Goal: Transaction & Acquisition: Purchase product/service

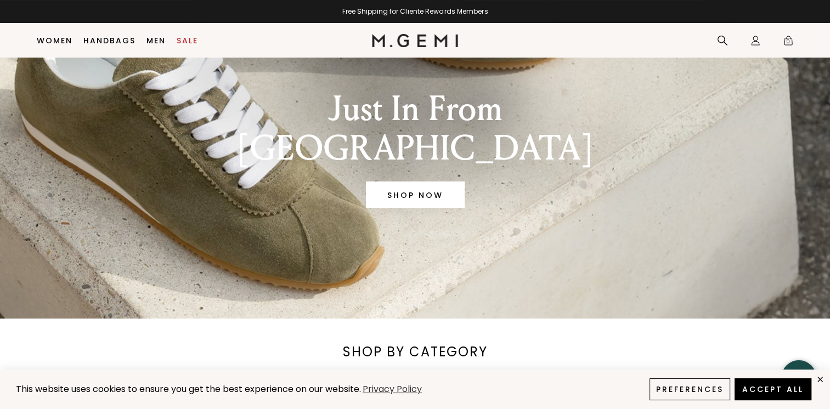
scroll to position [306, 0]
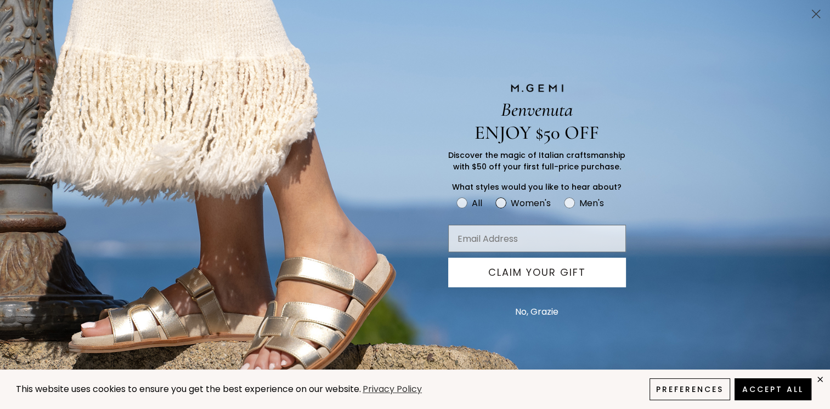
click at [505, 204] on circle "FULLSCREEN Form" at bounding box center [501, 202] width 10 height 10
click at [456, 196] on input "Women's" at bounding box center [456, 195] width 1 height 1
radio input "true"
click at [814, 10] on circle "Close dialog" at bounding box center [816, 14] width 18 height 18
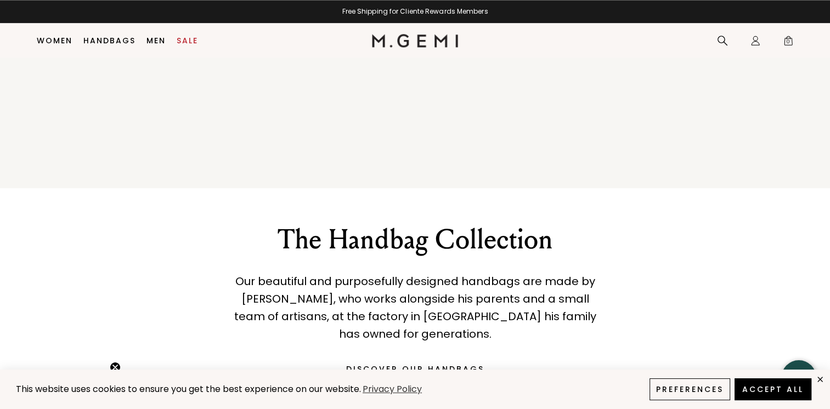
scroll to position [1414, 0]
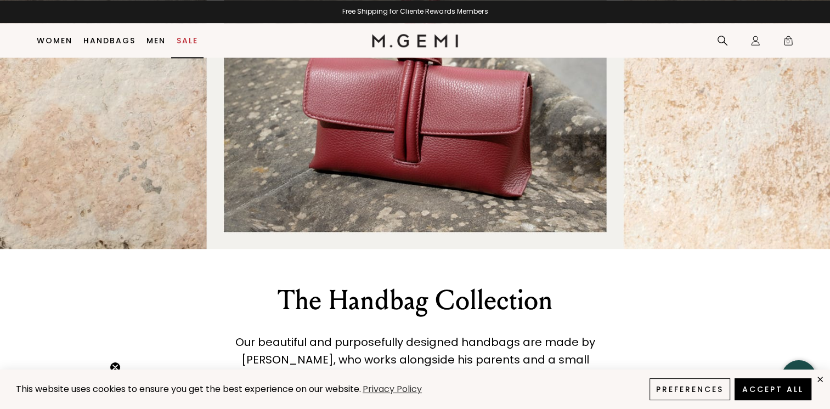
click at [183, 39] on link "Sale" at bounding box center [187, 40] width 21 height 9
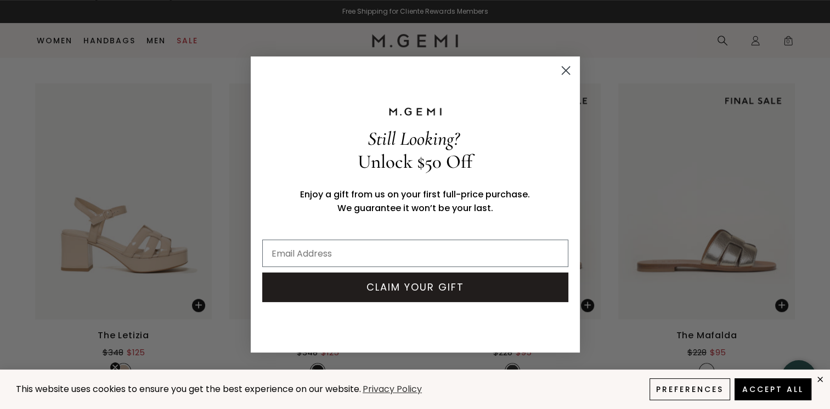
scroll to position [5298, 0]
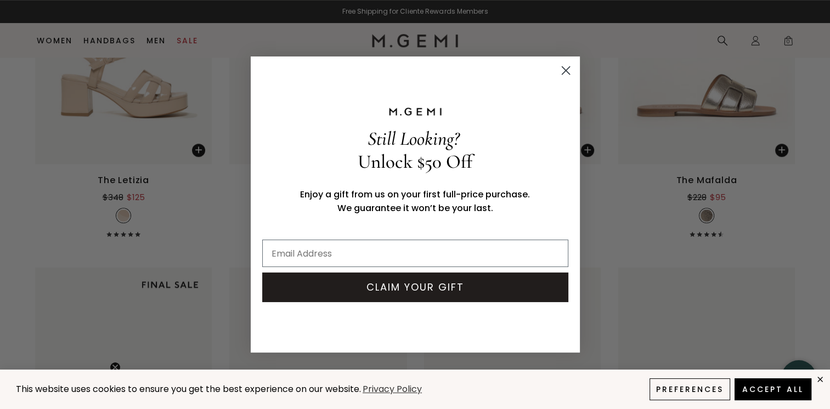
click at [564, 66] on circle "Close dialog" at bounding box center [565, 70] width 18 height 18
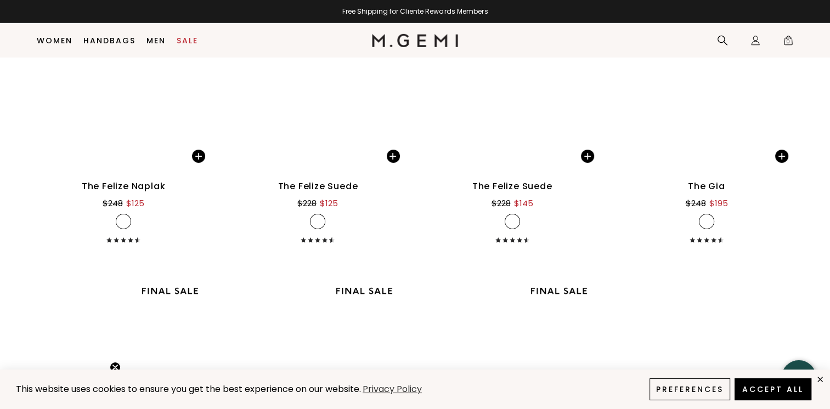
scroll to position [7602, 0]
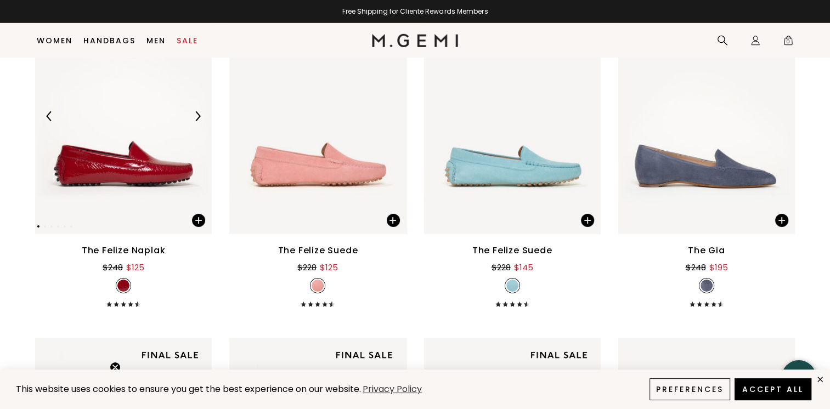
click at [138, 185] on img at bounding box center [123, 115] width 177 height 235
click at [196, 117] on img at bounding box center [198, 116] width 10 height 10
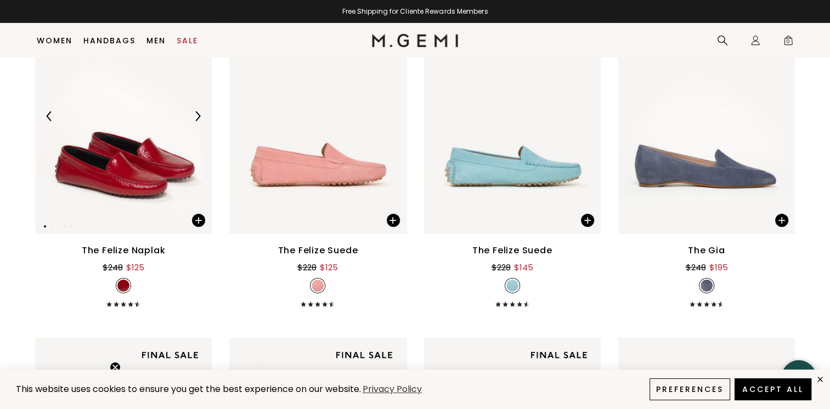
click at [196, 117] on img at bounding box center [198, 116] width 10 height 10
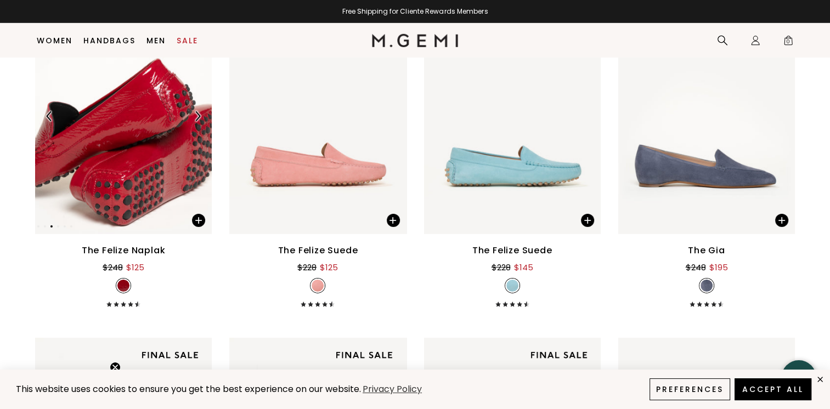
click at [196, 117] on img at bounding box center [198, 116] width 10 height 10
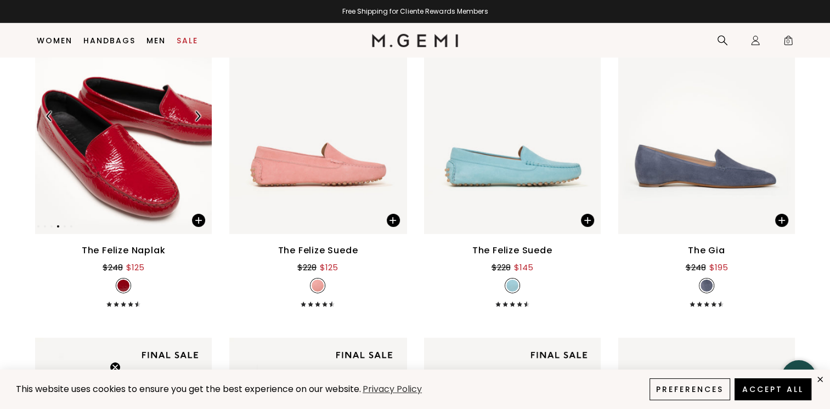
click at [196, 117] on img at bounding box center [198, 116] width 10 height 10
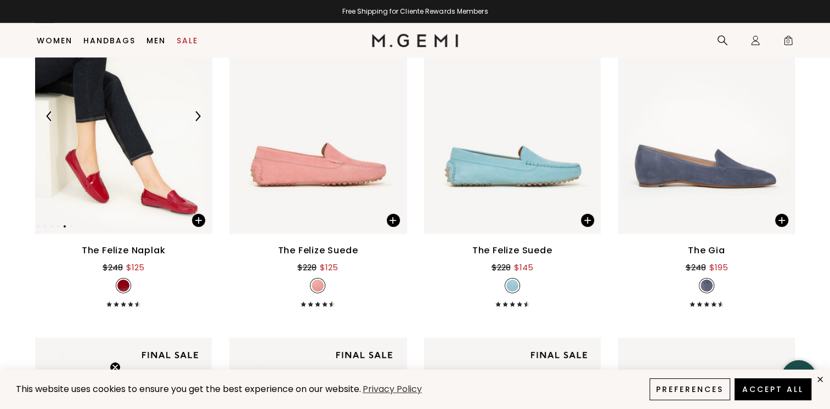
click at [196, 117] on img at bounding box center [198, 116] width 10 height 10
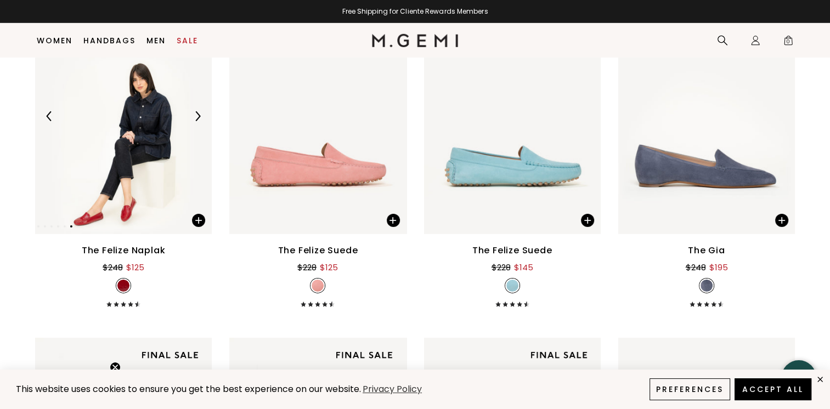
click at [196, 117] on img at bounding box center [198, 116] width 10 height 10
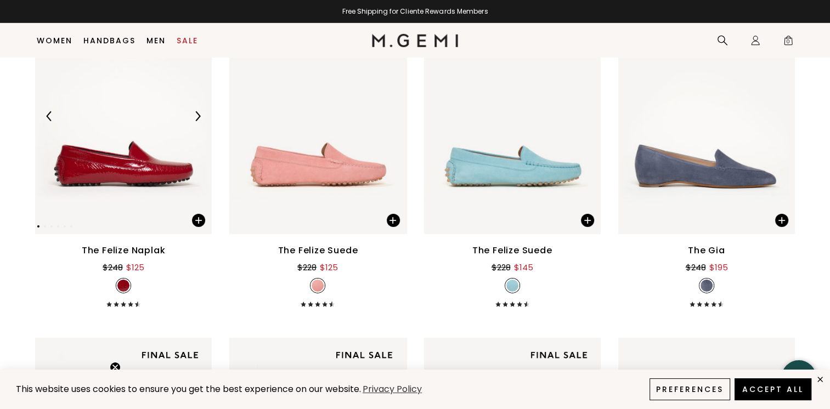
click at [196, 117] on img at bounding box center [198, 116] width 10 height 10
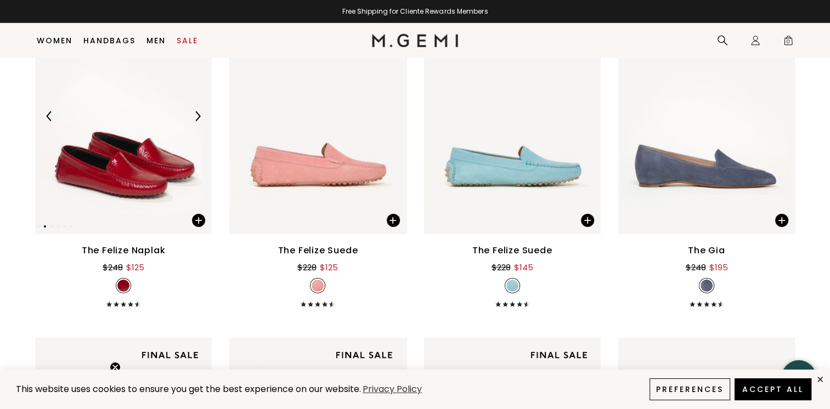
click at [196, 117] on img at bounding box center [198, 116] width 10 height 10
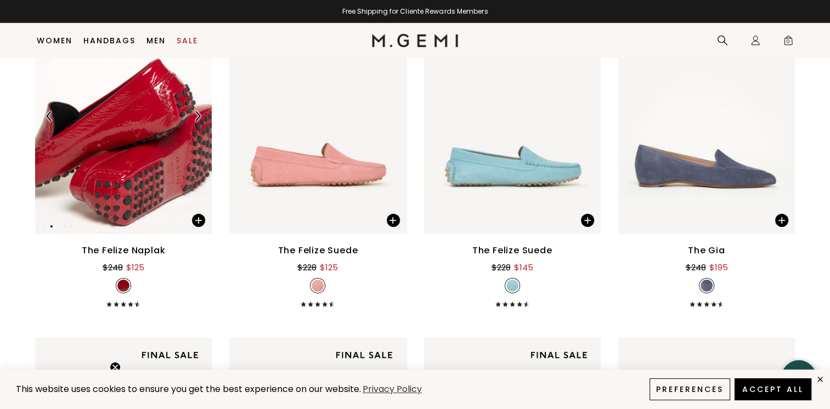
click at [196, 117] on img at bounding box center [198, 116] width 10 height 10
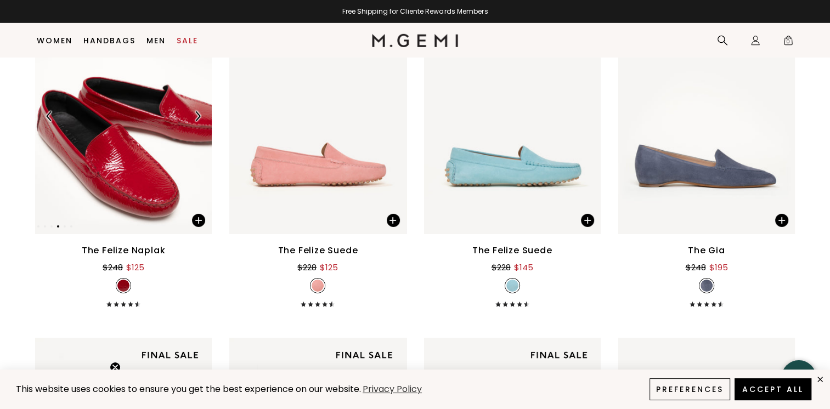
click at [196, 117] on img at bounding box center [198, 116] width 10 height 10
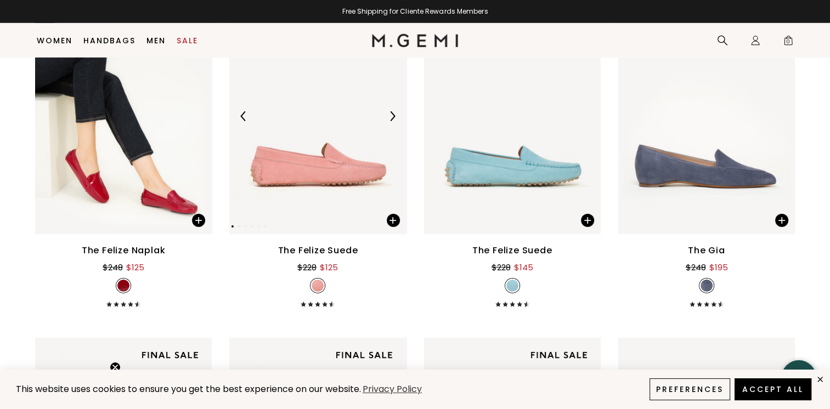
click at [394, 119] on img at bounding box center [392, 116] width 10 height 10
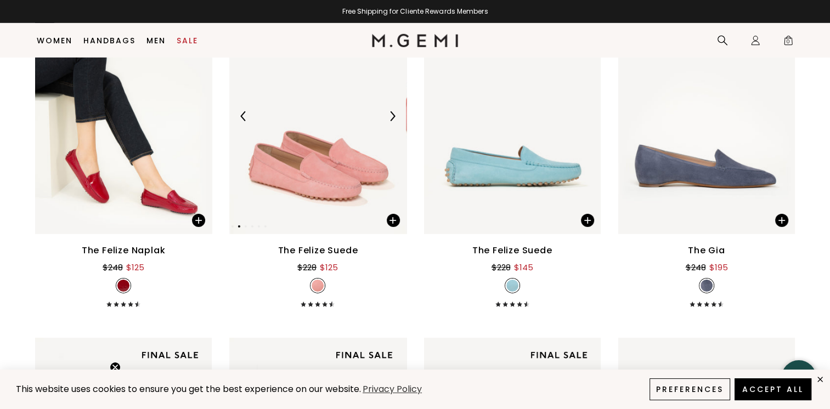
click at [394, 119] on img at bounding box center [392, 116] width 10 height 10
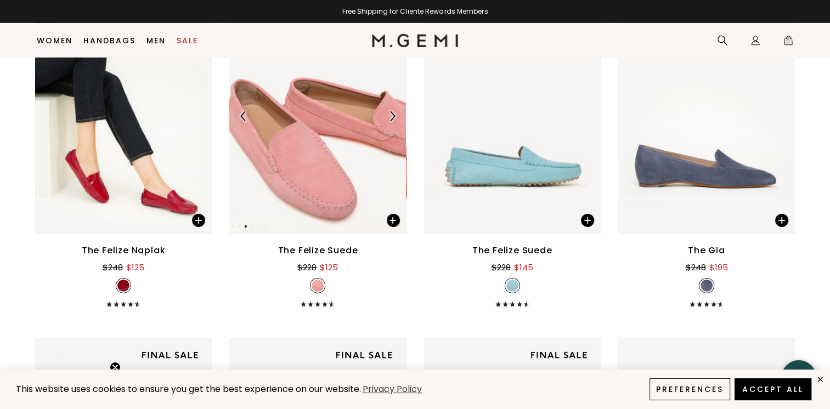
click at [394, 118] on img at bounding box center [392, 116] width 10 height 10
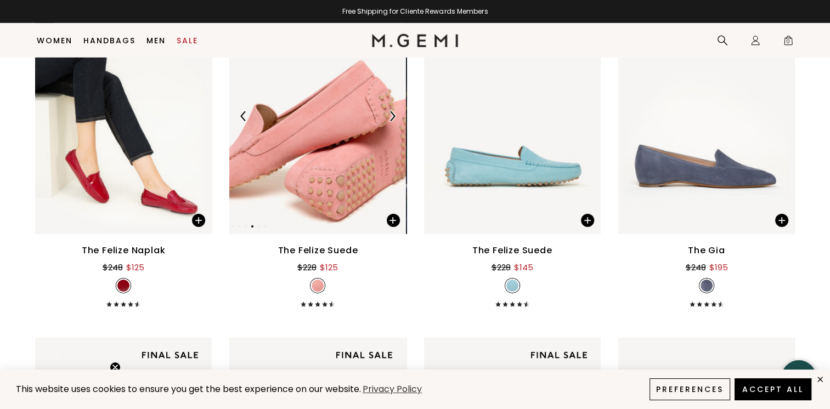
click at [394, 118] on img at bounding box center [392, 116] width 10 height 10
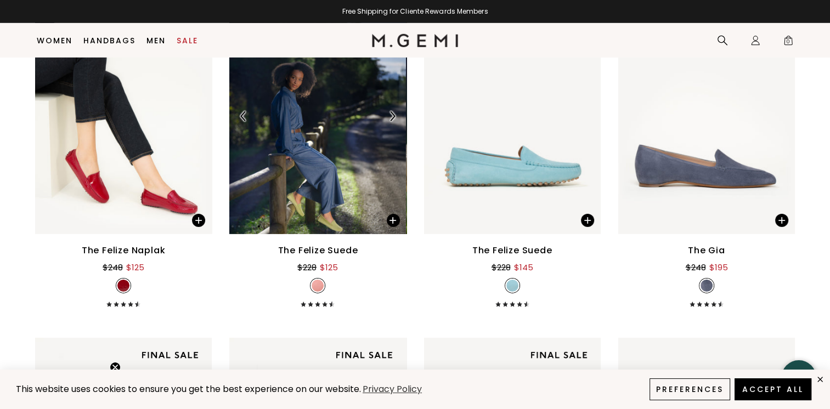
click at [394, 118] on img at bounding box center [392, 116] width 10 height 10
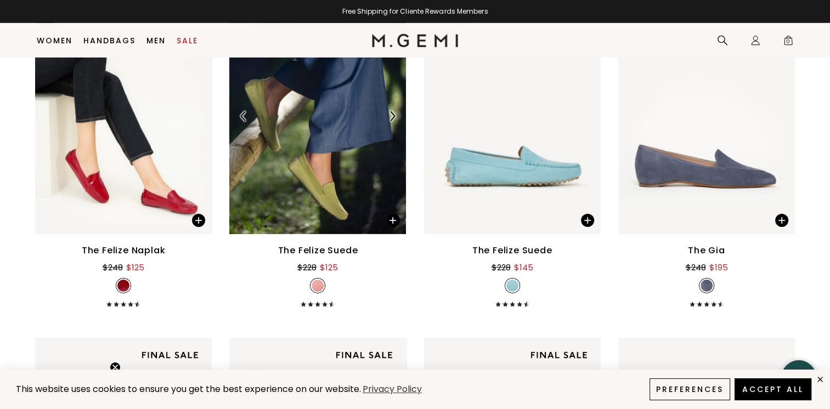
click at [394, 118] on img at bounding box center [392, 116] width 10 height 10
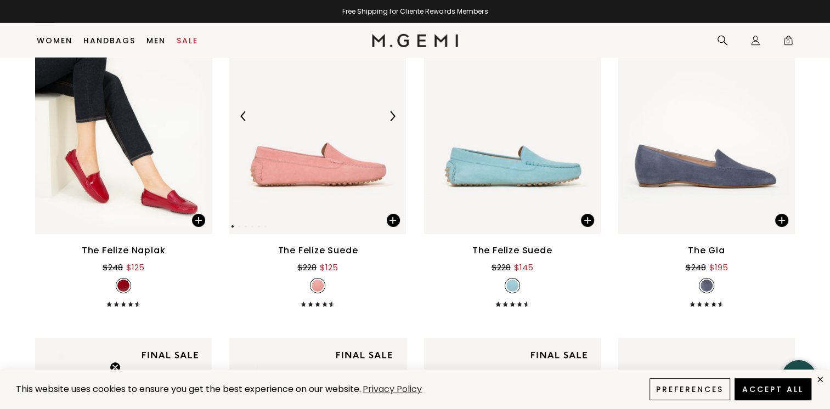
click at [394, 118] on img at bounding box center [392, 116] width 10 height 10
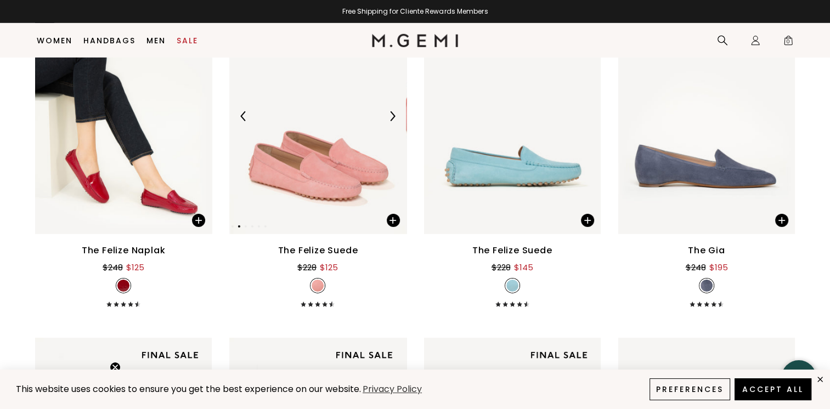
click at [394, 118] on img at bounding box center [392, 116] width 10 height 10
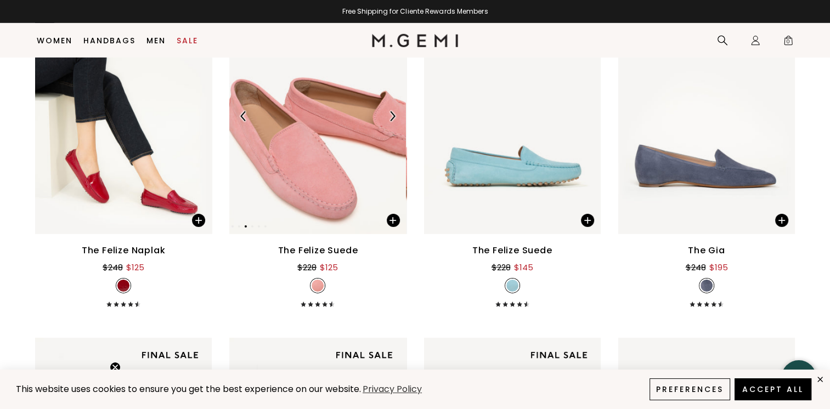
click at [394, 118] on img at bounding box center [392, 116] width 10 height 10
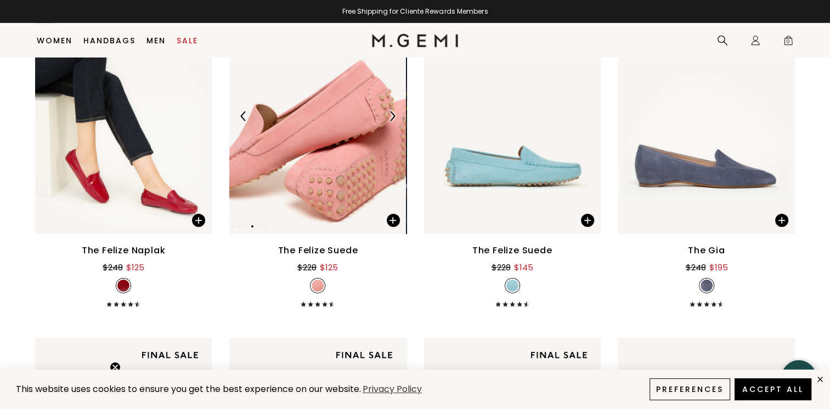
click at [394, 118] on img at bounding box center [392, 116] width 10 height 10
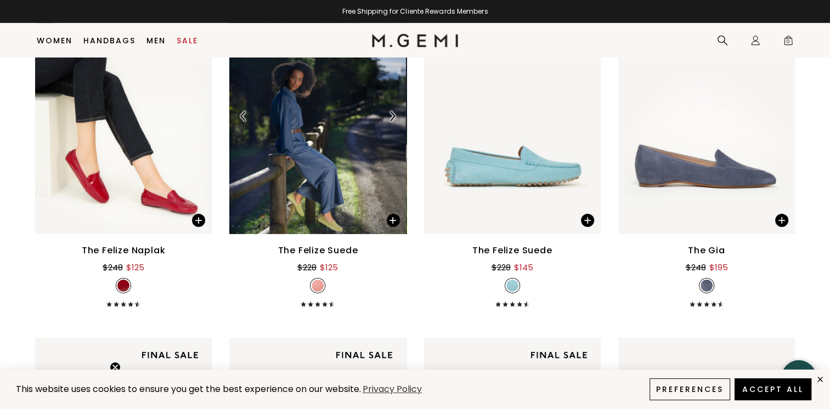
click at [394, 118] on img at bounding box center [392, 116] width 10 height 10
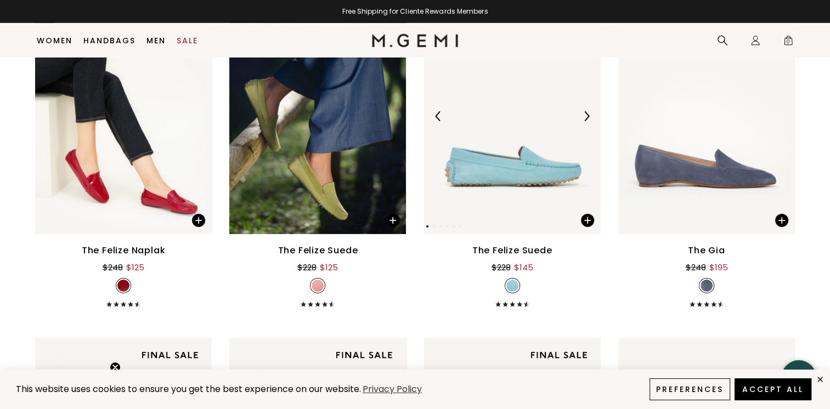
click at [586, 116] on img at bounding box center [587, 116] width 10 height 10
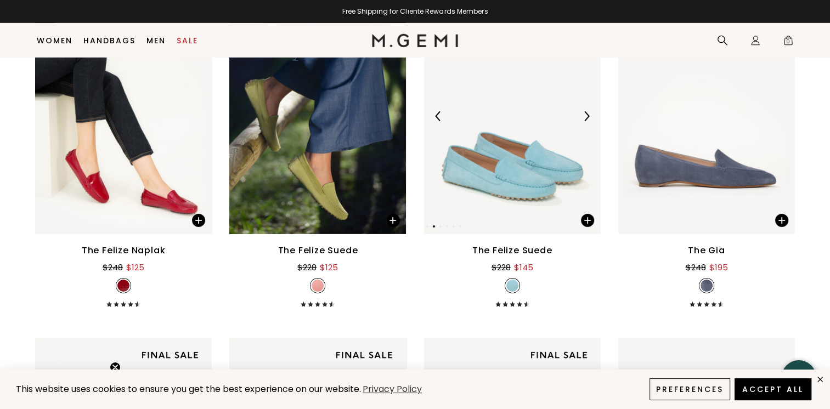
click at [586, 116] on img at bounding box center [587, 116] width 10 height 10
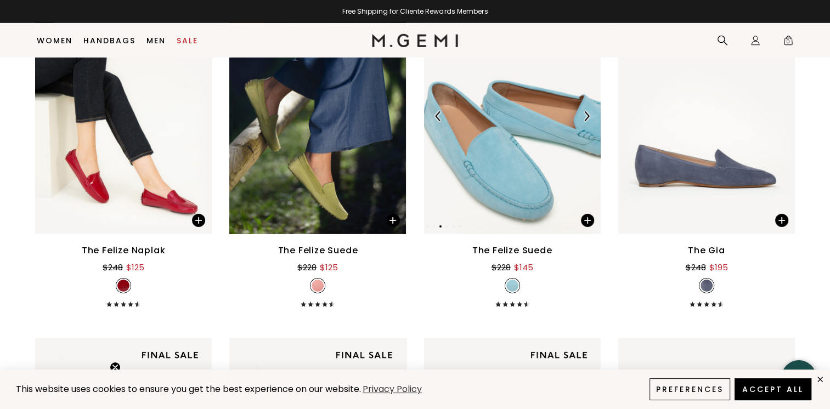
click at [586, 116] on img at bounding box center [587, 116] width 10 height 10
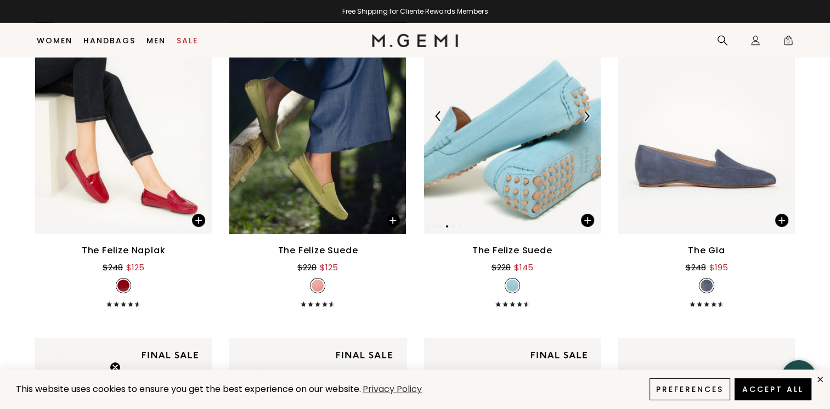
click at [586, 116] on img at bounding box center [587, 116] width 10 height 10
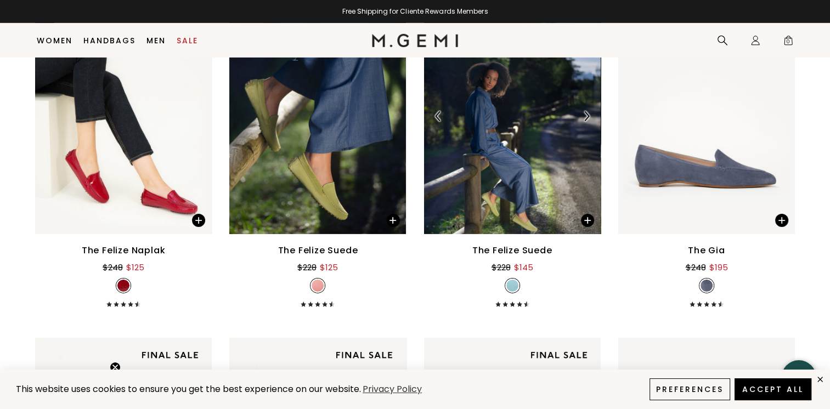
click at [585, 115] on img at bounding box center [587, 116] width 10 height 10
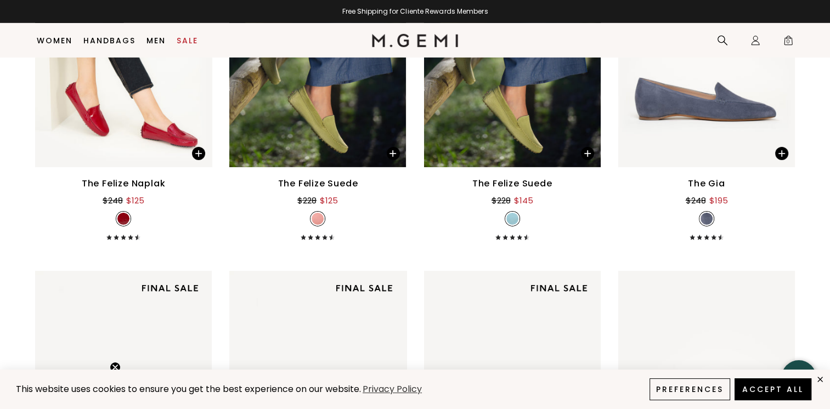
scroll to position [7547, 0]
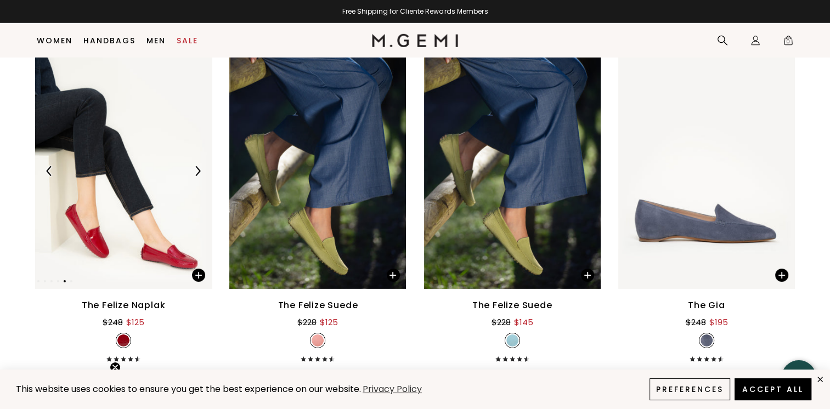
click at [151, 216] on img at bounding box center [123, 170] width 177 height 235
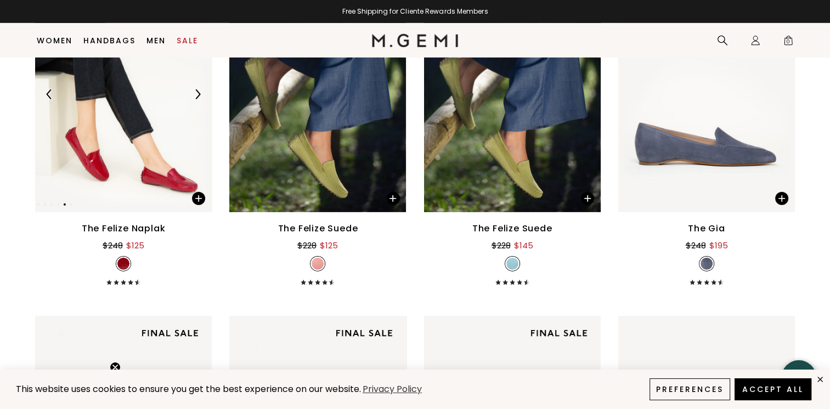
scroll to position [7657, 0]
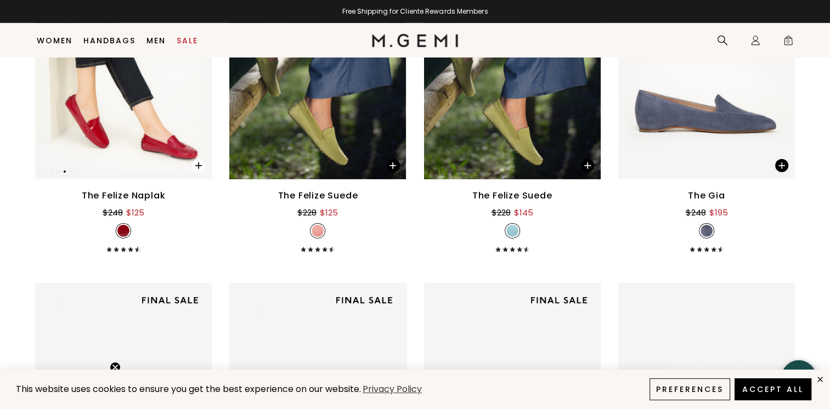
click at [199, 163] on span at bounding box center [198, 165] width 13 height 13
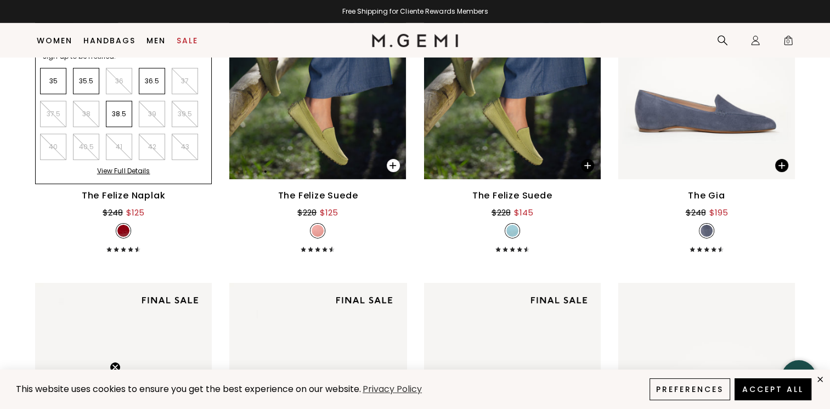
scroll to position [7602, 0]
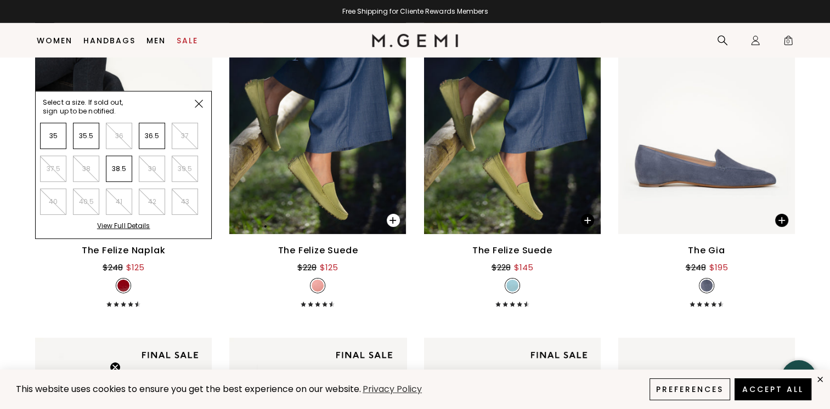
click at [394, 216] on span at bounding box center [393, 220] width 13 height 13
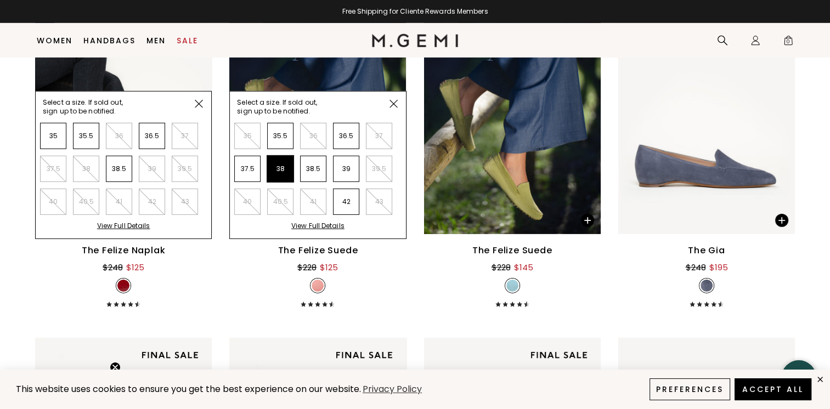
click at [283, 177] on li "38" at bounding box center [280, 169] width 26 height 26
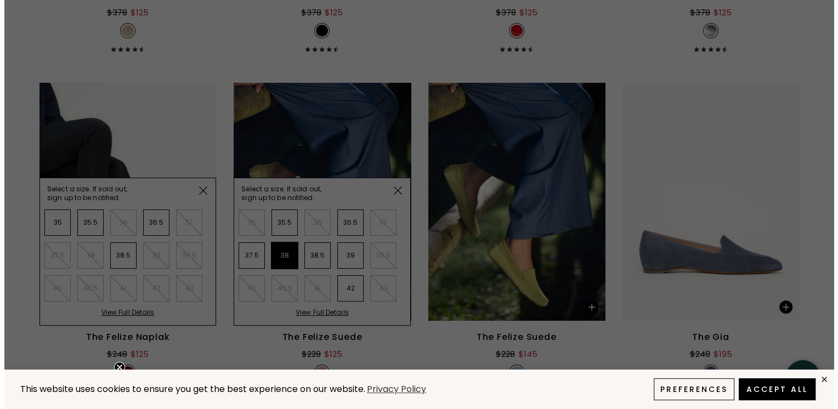
scroll to position [0, 0]
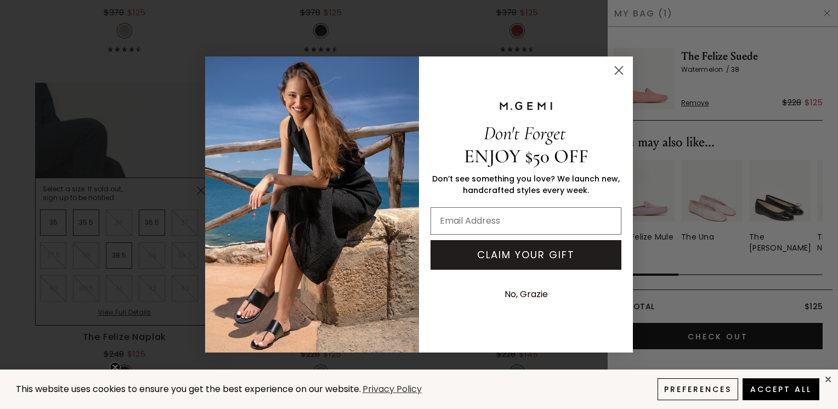
click at [821, 11] on div "Close dialog Don't Forget ENJOY $50 OFF Don’t see something you love? We launch…" at bounding box center [419, 204] width 838 height 409
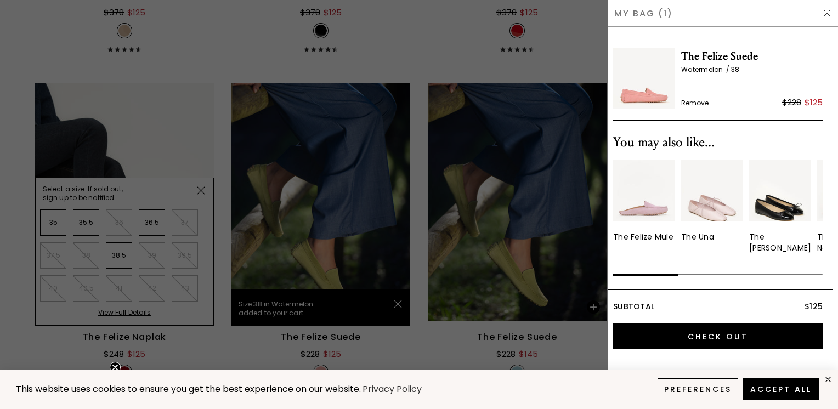
click at [362, 262] on div at bounding box center [419, 204] width 838 height 409
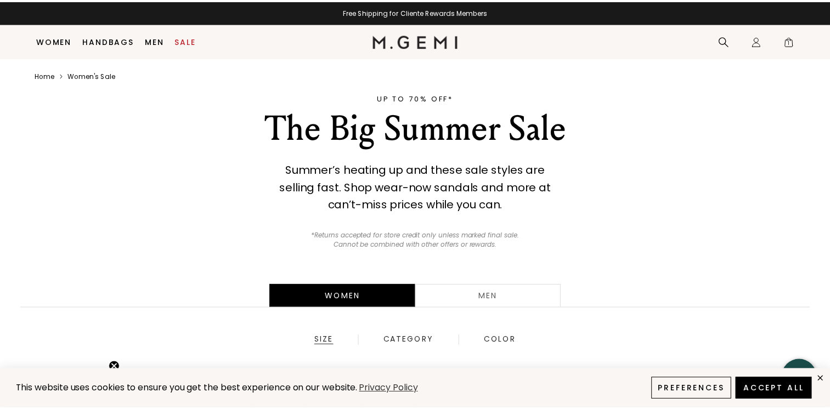
scroll to position [7627, 0]
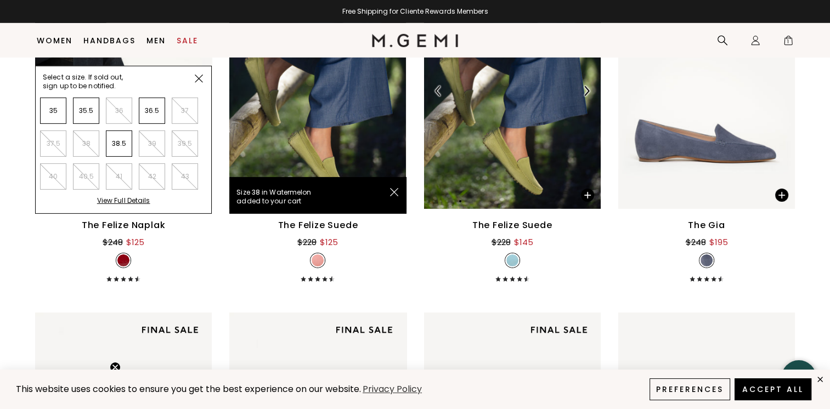
click at [526, 163] on img at bounding box center [512, 90] width 177 height 235
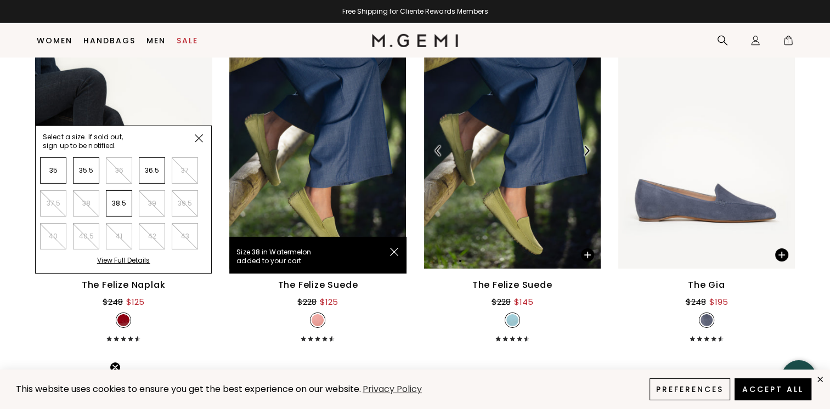
scroll to position [7463, 0]
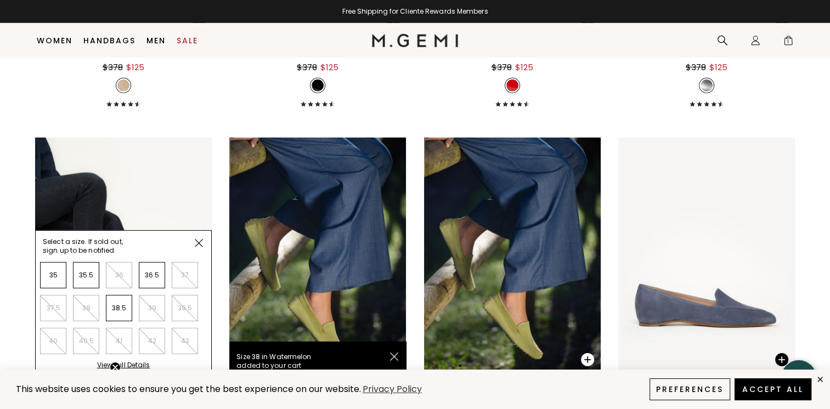
click at [585, 357] on span at bounding box center [587, 359] width 13 height 13
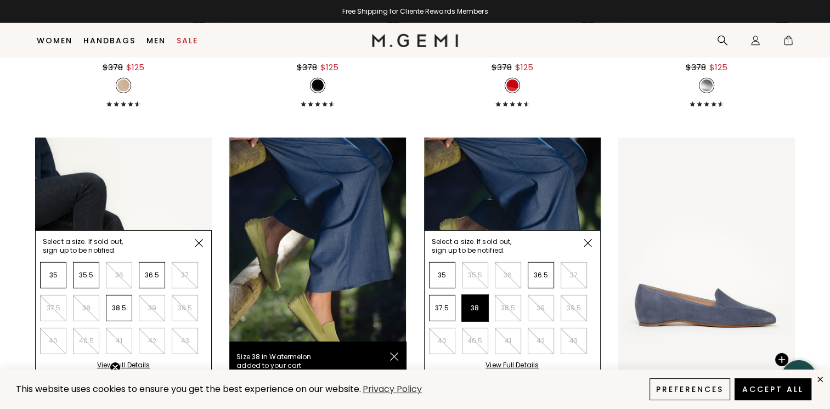
click at [468, 311] on li "38" at bounding box center [475, 308] width 26 height 26
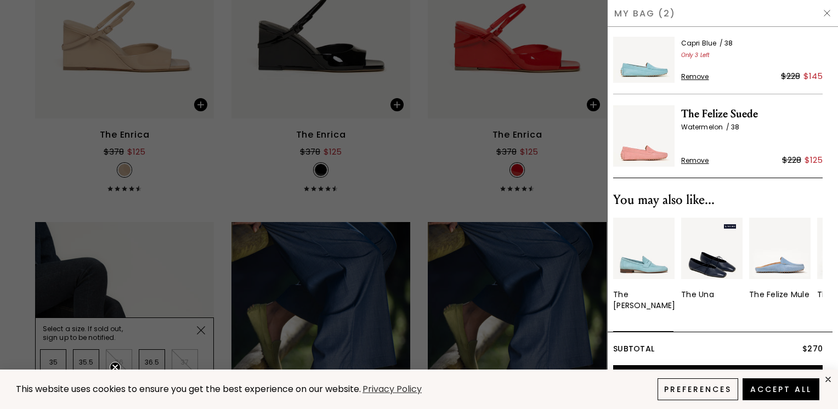
scroll to position [41, 0]
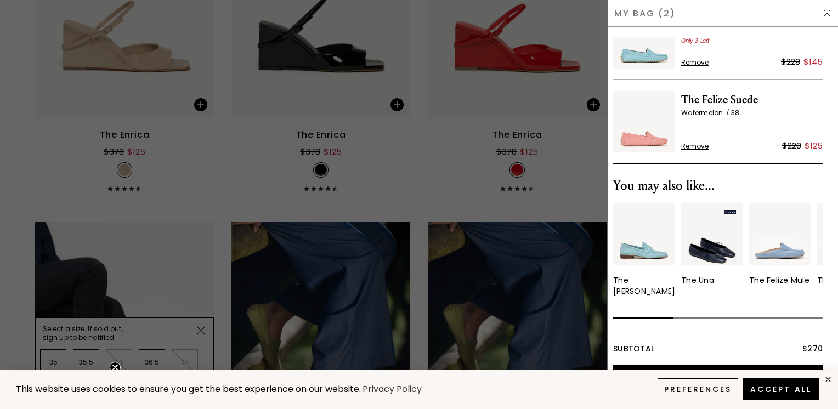
click at [827, 12] on img at bounding box center [827, 13] width 9 height 9
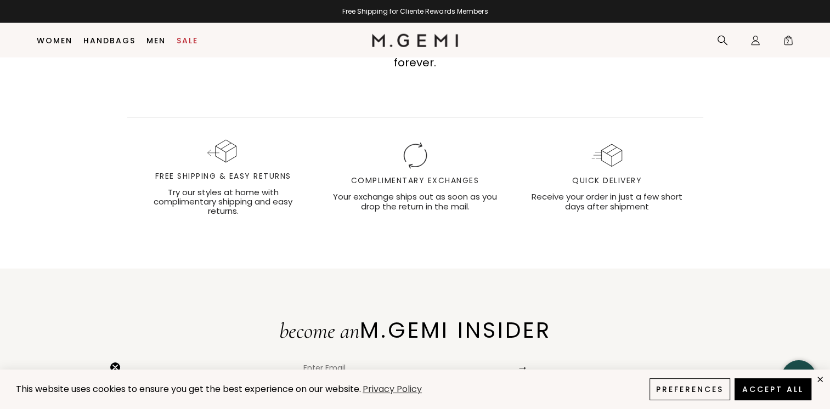
scroll to position [10892, 0]
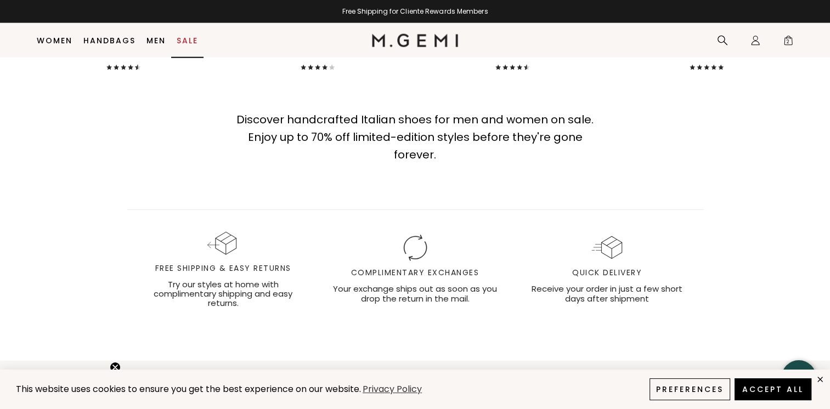
click at [189, 42] on link "Sale" at bounding box center [187, 40] width 21 height 9
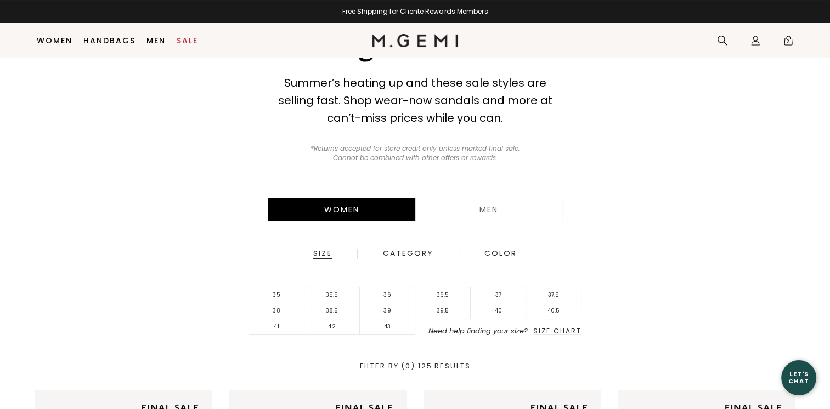
scroll to position [141, 0]
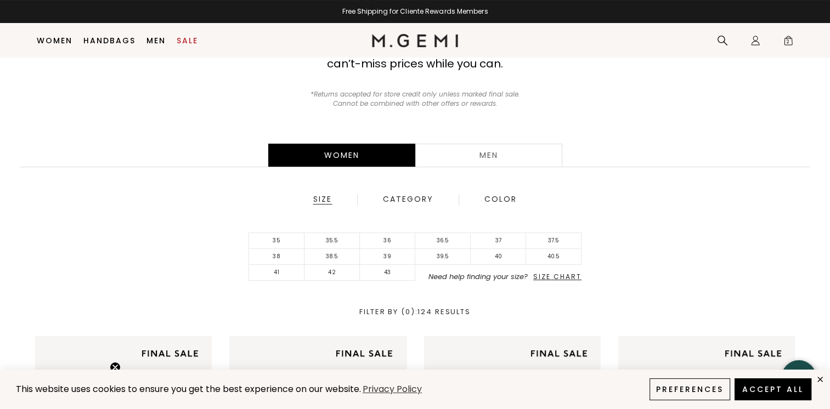
click at [505, 195] on div "Color" at bounding box center [500, 200] width 33 height 10
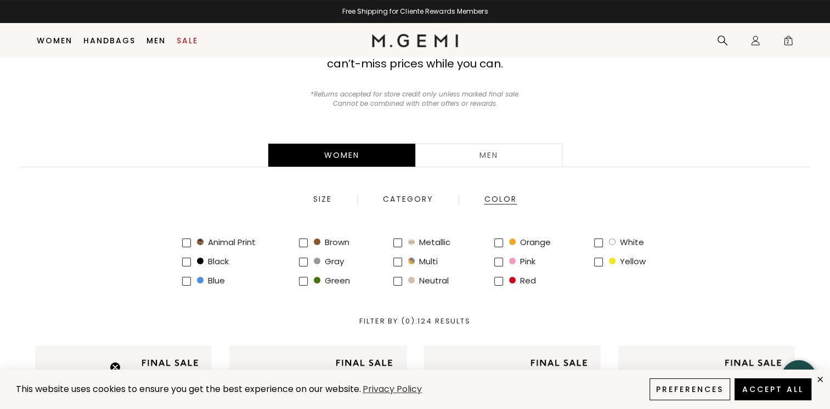
click at [316, 279] on span at bounding box center [317, 280] width 7 height 7
click at [308, 279] on input "green" at bounding box center [303, 281] width 9 height 9
checkbox input "true"
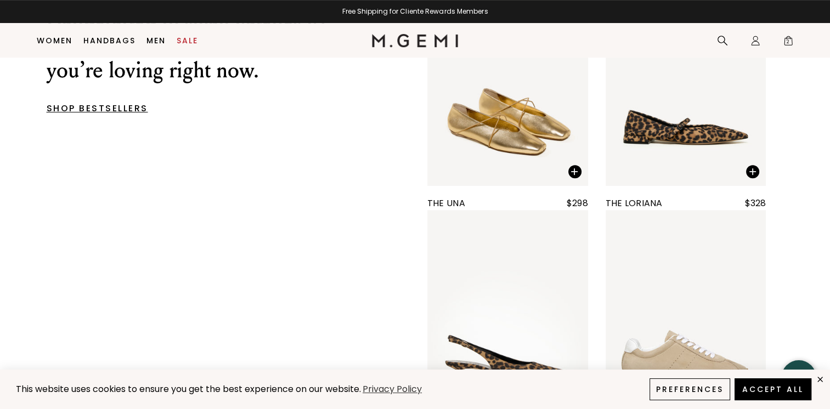
scroll to position [635, 0]
